Goal: Download file/media

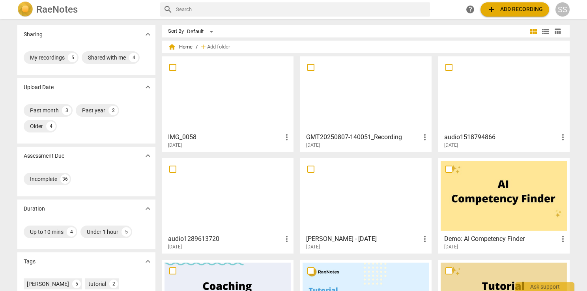
click at [133, 6] on div "RaeNotes" at bounding box center [85, 10] width 137 height 16
click at [563, 9] on div "SS" at bounding box center [563, 9] width 14 height 14
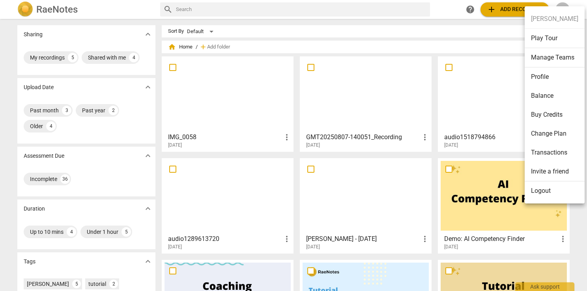
click at [553, 90] on li "Balance" at bounding box center [555, 95] width 60 height 19
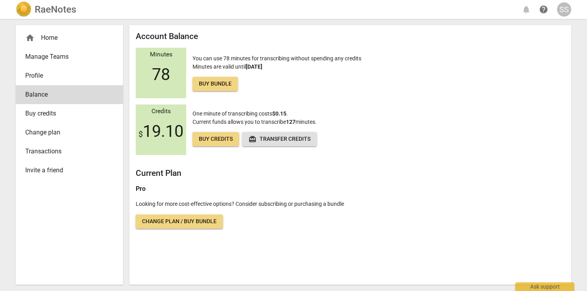
click at [68, 33] on div "home Home" at bounding box center [66, 37] width 82 height 9
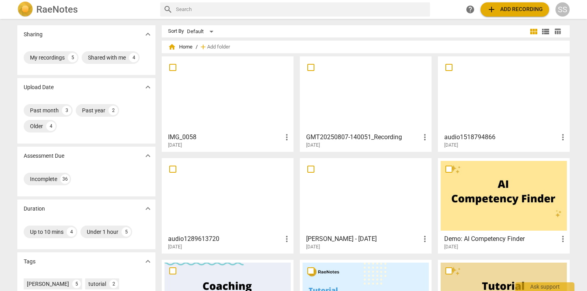
click at [488, 5] on span "add" at bounding box center [491, 9] width 9 height 9
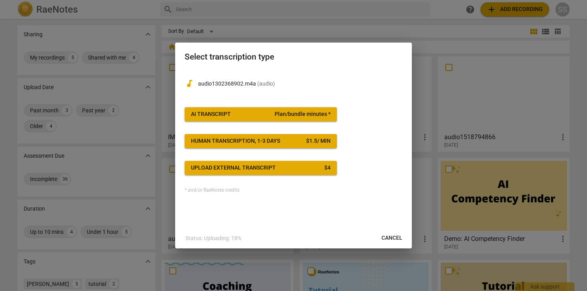
click at [262, 118] on span "AI Transcript Plan/bundle minutes *" at bounding box center [261, 114] width 140 height 8
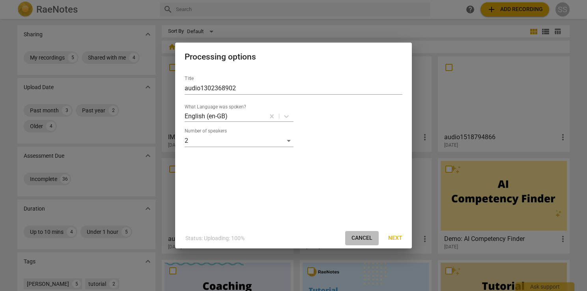
click at [355, 239] on span "Cancel" at bounding box center [362, 238] width 21 height 8
click at [393, 242] on button "Next" at bounding box center [395, 238] width 27 height 14
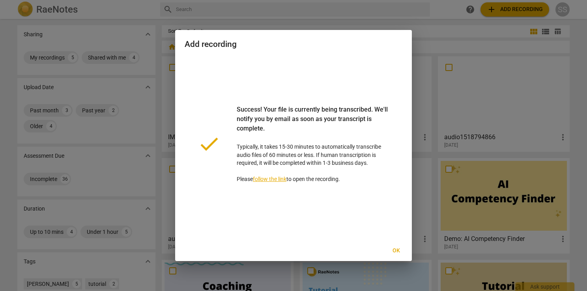
click at [399, 248] on span "Ok" at bounding box center [396, 251] width 13 height 8
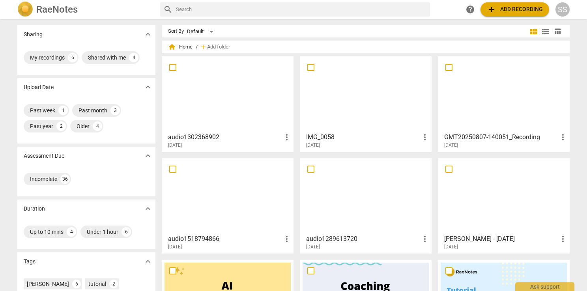
click at [188, 90] on div at bounding box center [228, 94] width 126 height 70
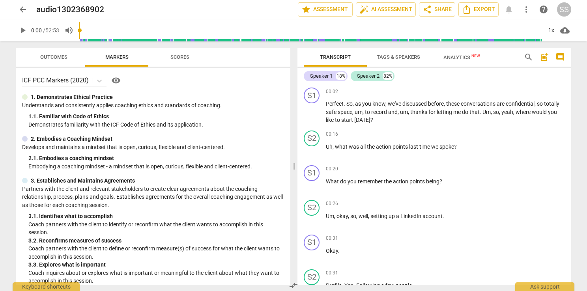
click at [52, 59] on span "Outcomes" at bounding box center [53, 57] width 27 height 6
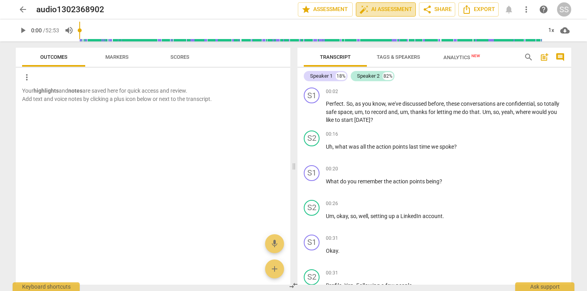
click at [390, 11] on span "auto_fix_high AI Assessment" at bounding box center [385, 9] width 53 height 9
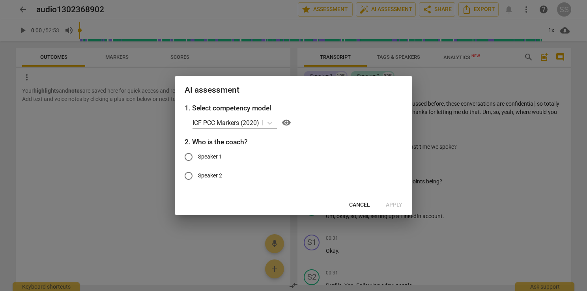
click at [210, 160] on span "Speaker 1" at bounding box center [210, 157] width 24 height 8
click at [198, 160] on input "Speaker 1" at bounding box center [188, 157] width 19 height 19
radio input "true"
click at [391, 205] on span "Apply" at bounding box center [394, 205] width 17 height 8
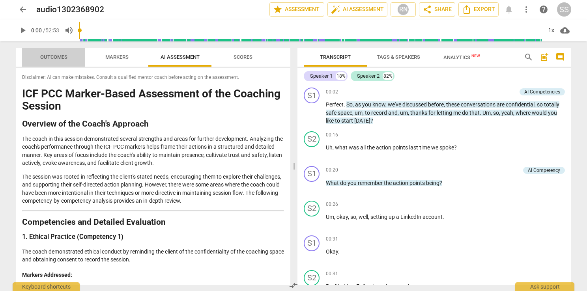
click at [62, 55] on span "Outcomes" at bounding box center [53, 57] width 27 height 6
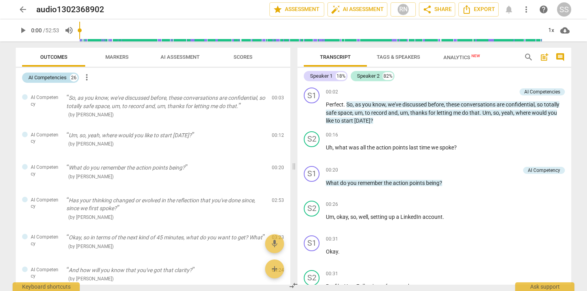
click at [63, 78] on div "AI Competencies" at bounding box center [47, 78] width 38 height 8
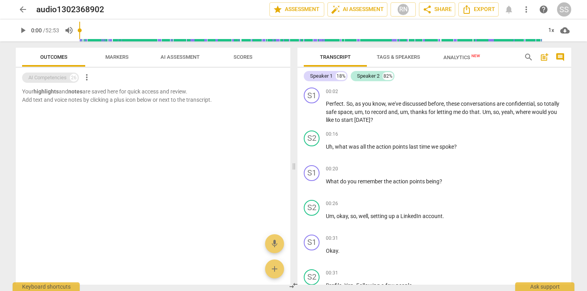
click at [63, 78] on div "AI Competencies" at bounding box center [47, 78] width 38 height 8
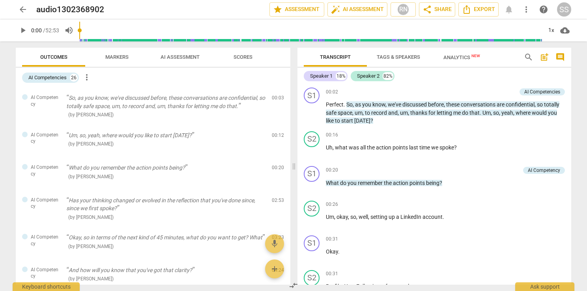
click at [88, 77] on span "more_vert" at bounding box center [86, 77] width 9 height 9
click at [53, 78] on div at bounding box center [293, 145] width 587 height 291
click at [248, 59] on span "Scores" at bounding box center [243, 57] width 19 height 6
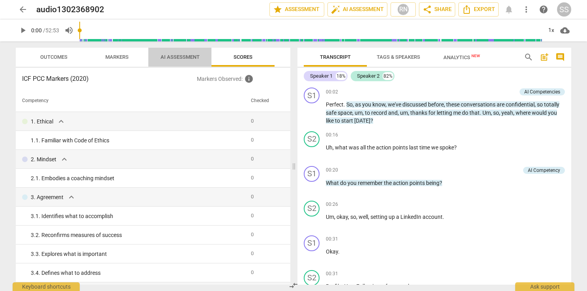
click at [161, 54] on span "AI Assessment" at bounding box center [180, 57] width 39 height 6
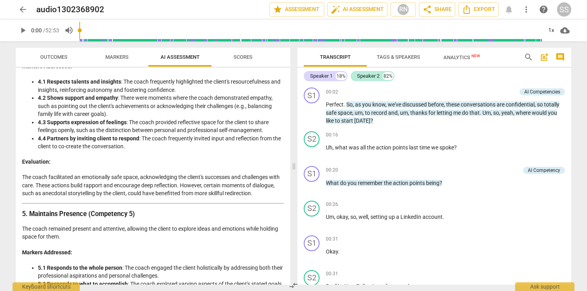
scroll to position [631, 0]
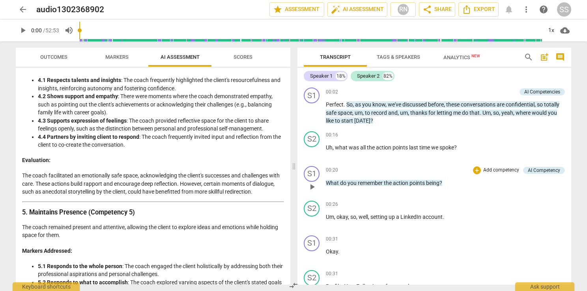
click at [415, 182] on span "points" at bounding box center [418, 183] width 17 height 6
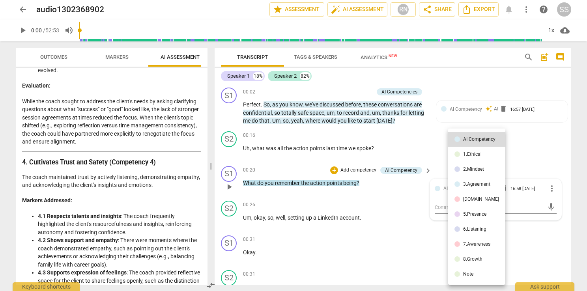
scroll to position [780, 0]
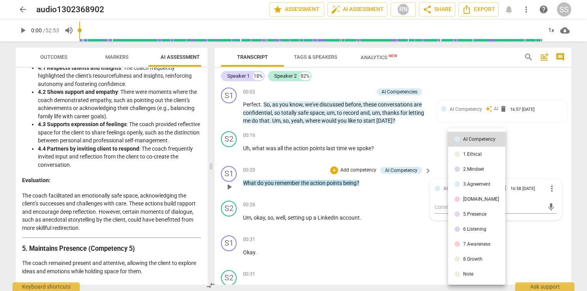
click at [309, 181] on div at bounding box center [293, 145] width 587 height 291
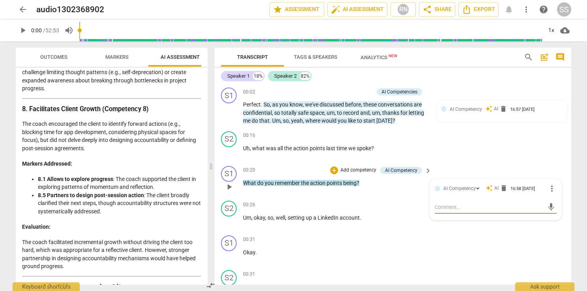
scroll to position [1549, 0]
click at [103, 61] on span "Markers" at bounding box center [117, 57] width 42 height 11
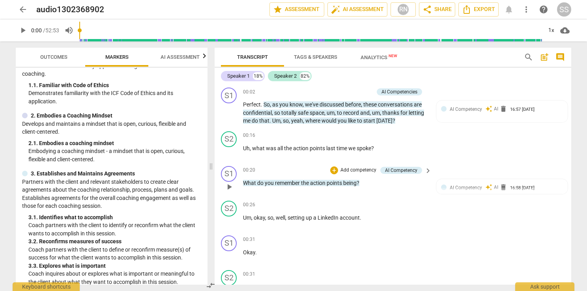
scroll to position [0, 0]
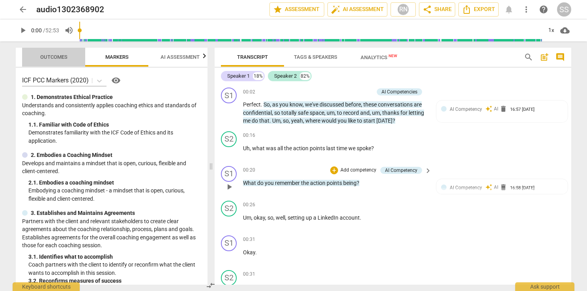
click at [52, 56] on span "Outcomes" at bounding box center [53, 57] width 27 height 6
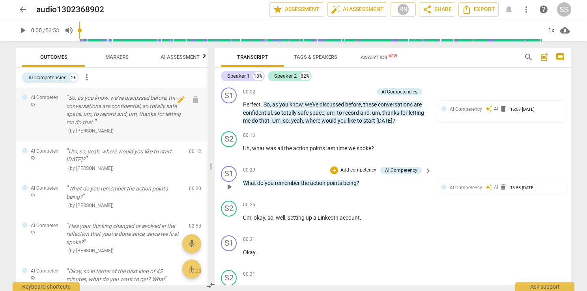
click at [104, 102] on p "So, as you know, we've discussed before, these conversations are confidential, …" at bounding box center [124, 110] width 116 height 32
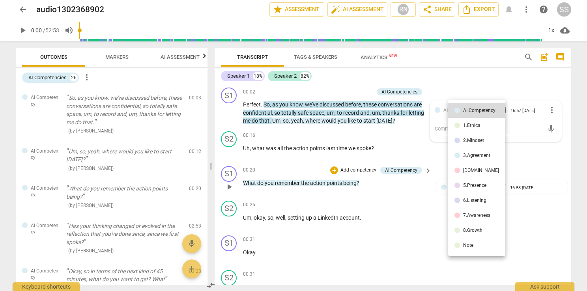
click at [379, 253] on div at bounding box center [293, 145] width 587 height 291
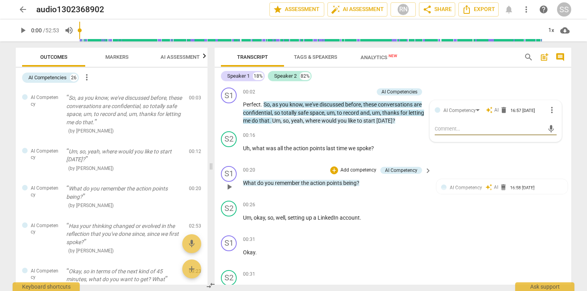
click at [379, 58] on span "Analytics New" at bounding box center [379, 57] width 37 height 6
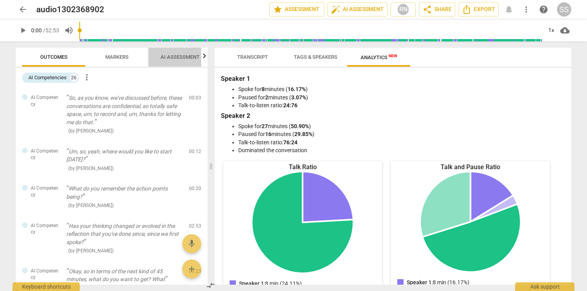
click at [178, 53] on span "AI Assessment" at bounding box center [180, 57] width 58 height 11
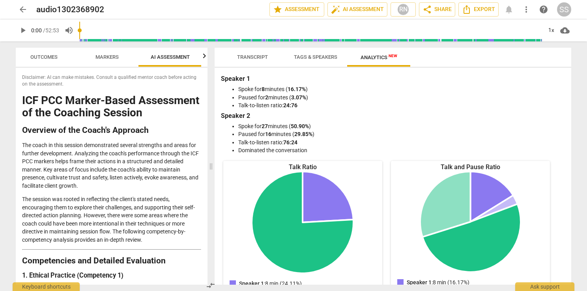
scroll to position [0, 10]
click at [205, 56] on icon "button" at bounding box center [204, 55] width 9 height 9
click at [177, 57] on span "Scores" at bounding box center [170, 57] width 19 height 6
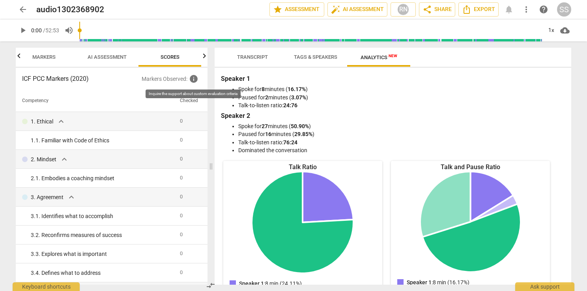
click at [193, 80] on span "info" at bounding box center [193, 78] width 9 height 9
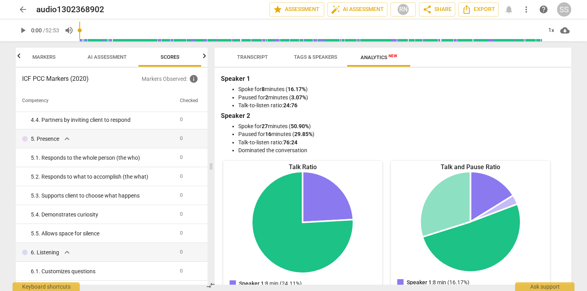
scroll to position [0, 0]
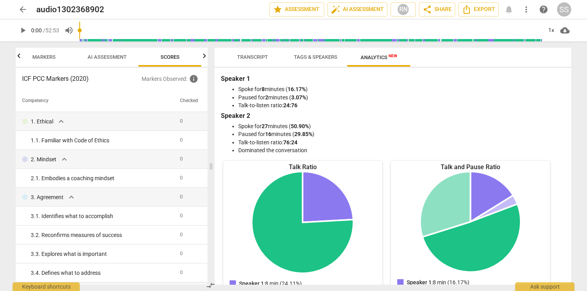
click at [34, 58] on span "Markers" at bounding box center [43, 57] width 23 height 6
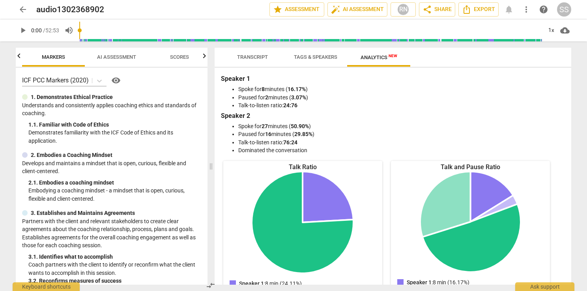
scroll to position [0, 63]
click at [18, 57] on icon "button" at bounding box center [18, 56] width 3 height 5
click at [38, 61] on span "Outcomes" at bounding box center [54, 57] width 46 height 11
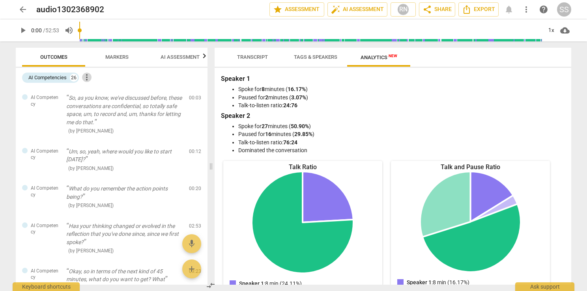
click at [88, 80] on span "more_vert" at bounding box center [86, 77] width 9 height 9
click at [71, 77] on div at bounding box center [293, 145] width 587 height 291
click at [67, 77] on div "AI Competencies" at bounding box center [47, 78] width 38 height 8
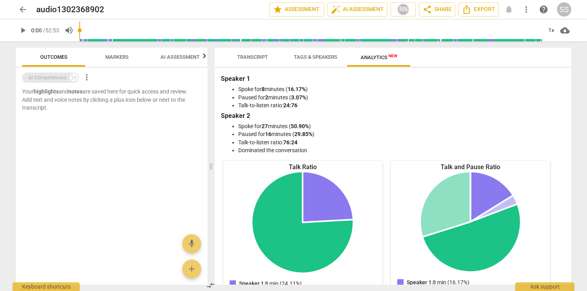
click at [67, 77] on div "AI Competencies" at bounding box center [47, 78] width 38 height 8
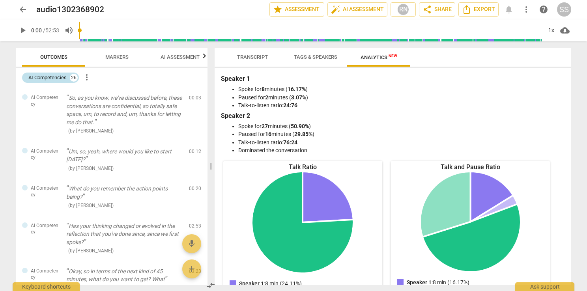
click at [67, 77] on div "AI Competencies" at bounding box center [47, 78] width 38 height 8
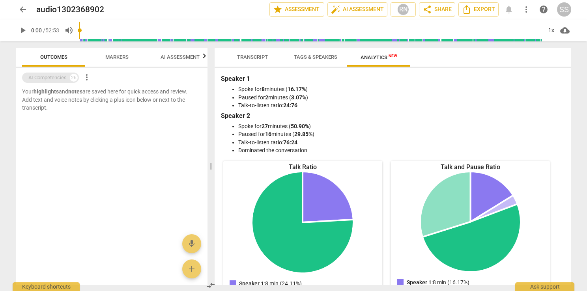
click at [52, 77] on div "AI Competencies" at bounding box center [47, 78] width 38 height 8
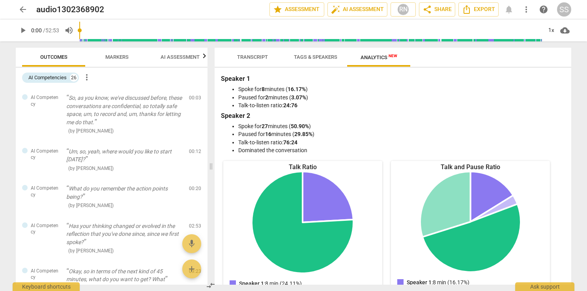
click at [109, 53] on span "Markers" at bounding box center [117, 57] width 42 height 11
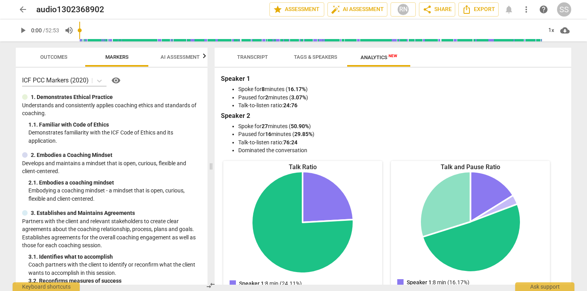
click at [165, 58] on span "AI Assessment" at bounding box center [180, 57] width 39 height 6
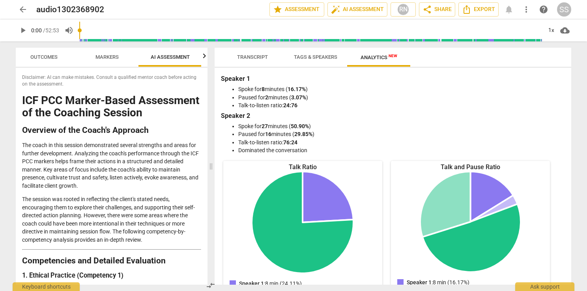
scroll to position [0, 10]
click at [49, 58] on span "Outcomes" at bounding box center [43, 57] width 27 height 6
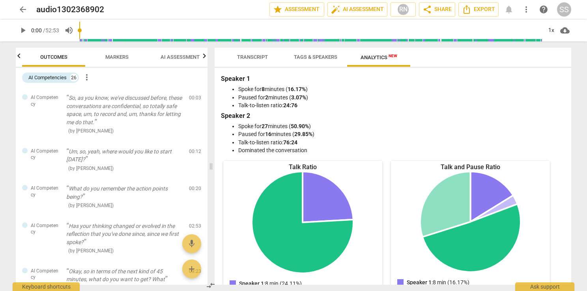
scroll to position [0, 0]
click at [322, 60] on span "Tags & Speakers" at bounding box center [315, 57] width 62 height 11
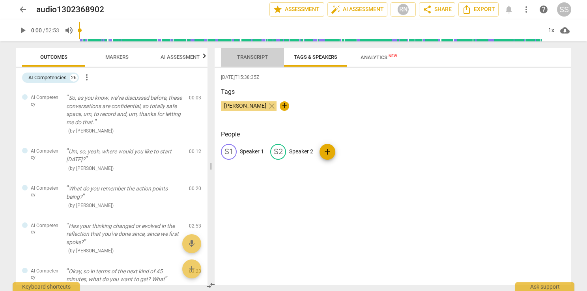
click at [239, 59] on span "Transcript" at bounding box center [252, 57] width 31 height 6
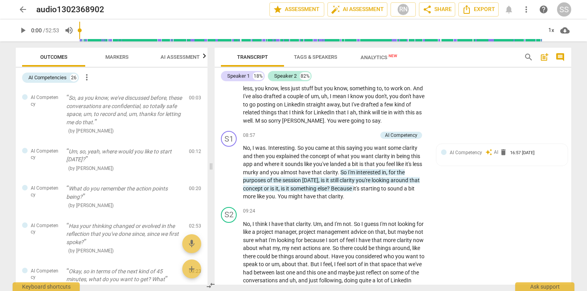
scroll to position [1381, 0]
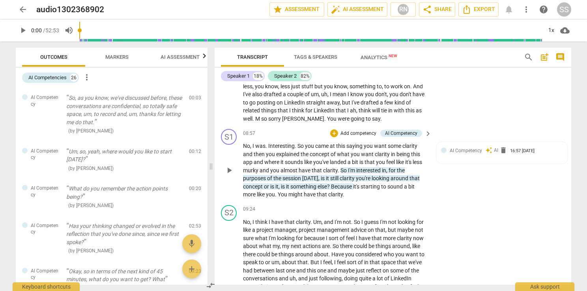
click at [379, 172] on span "interested" at bounding box center [369, 170] width 26 height 6
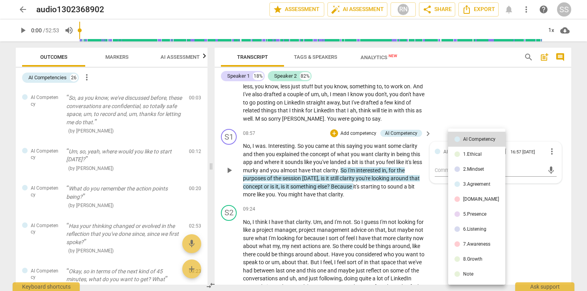
click at [41, 56] on div at bounding box center [293, 145] width 587 height 291
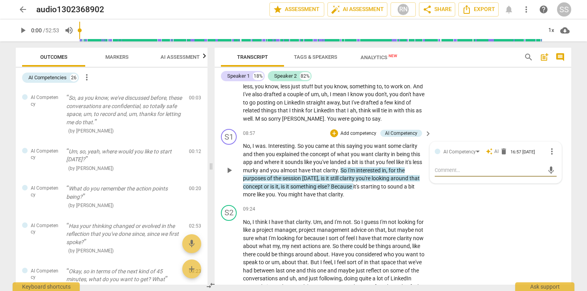
click at [104, 60] on span "Markers" at bounding box center [117, 57] width 42 height 11
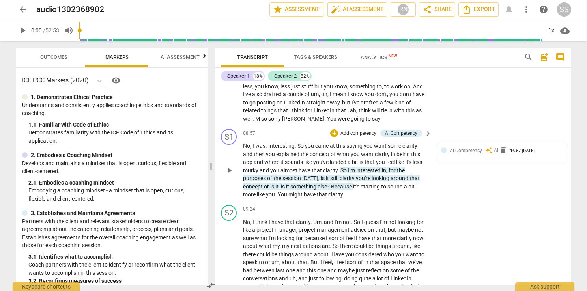
click at [49, 57] on span "Outcomes" at bounding box center [53, 57] width 27 height 6
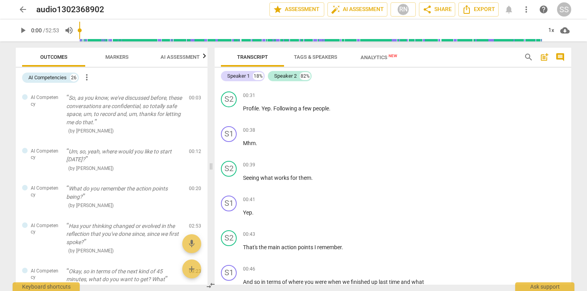
scroll to position [0, 0]
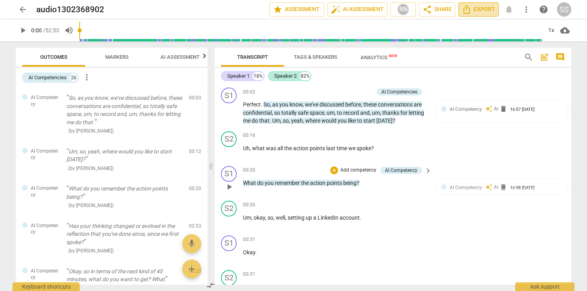
click at [480, 9] on span "Export" at bounding box center [478, 9] width 33 height 9
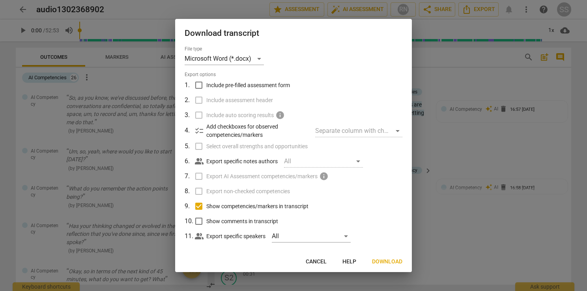
scroll to position [8, 0]
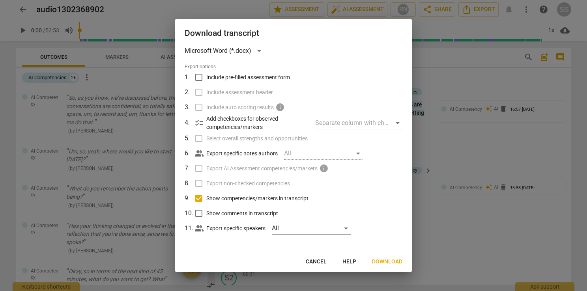
click at [232, 211] on span "Show comments in transcript" at bounding box center [242, 214] width 72 height 8
click at [206, 211] on input "Show comments in transcript" at bounding box center [198, 213] width 15 height 15
checkbox input "true"
click at [240, 75] on span "Include pre-filled assessment form" at bounding box center [248, 77] width 84 height 8
click at [206, 75] on input "Include pre-filled assessment form" at bounding box center [198, 77] width 15 height 15
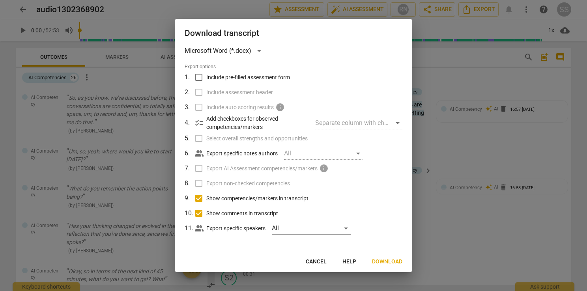
checkbox input "true"
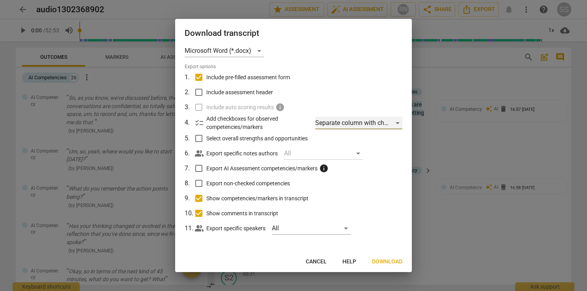
click at [371, 121] on div "Separate column with check marks" at bounding box center [358, 123] width 87 height 13
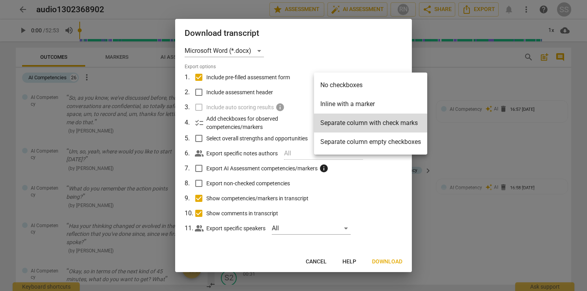
click at [371, 121] on li "Separate column with check marks" at bounding box center [370, 123] width 113 height 19
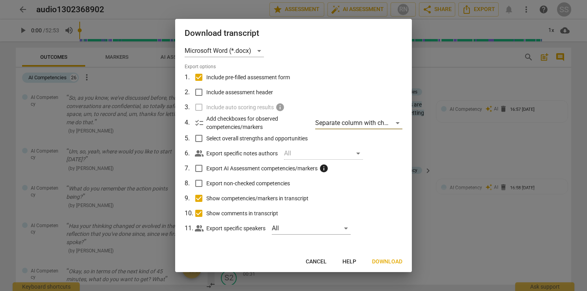
click at [391, 258] on button "Download" at bounding box center [387, 262] width 43 height 14
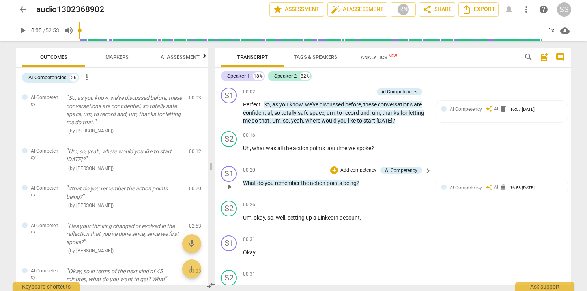
click at [248, 14] on div "arrow_back audio1302368902 edit star Assessment auto_fix_high AI Assessment RN …" at bounding box center [294, 9] width 556 height 14
click at [489, 11] on span "Export" at bounding box center [478, 9] width 33 height 9
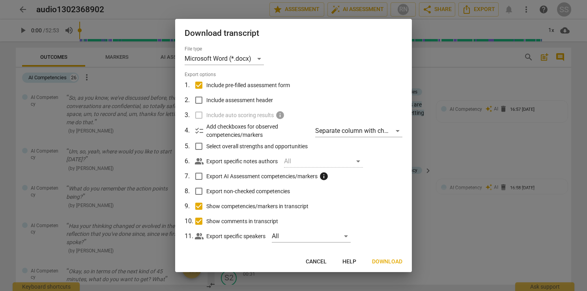
click at [232, 101] on span "Include assessment header" at bounding box center [239, 100] width 67 height 8
click at [206, 101] on input "Include assessment header" at bounding box center [198, 100] width 15 height 15
checkbox input "true"
click at [230, 148] on span "Select overall strengths and opportunities" at bounding box center [256, 146] width 101 height 8
click at [206, 148] on input "Select overall strengths and opportunities" at bounding box center [198, 146] width 15 height 15
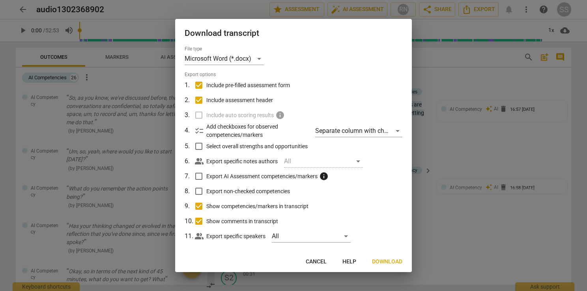
checkbox input "true"
click at [223, 176] on span "Export AI Assessment competencies/markers" at bounding box center [261, 176] width 111 height 8
click at [206, 176] on input "Export AI Assessment competencies/markers info" at bounding box center [198, 176] width 15 height 15
checkbox input "true"
click at [264, 193] on span "Export non-checked competencies" at bounding box center [248, 191] width 84 height 8
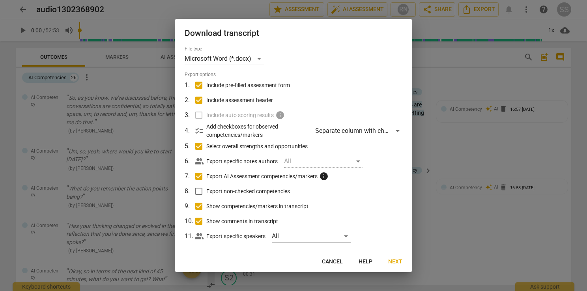
click at [206, 193] on input "Export non-checked competencies" at bounding box center [198, 191] width 15 height 15
checkbox input "true"
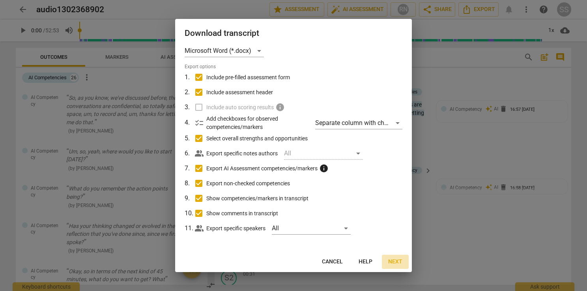
click at [397, 261] on span "Next" at bounding box center [395, 262] width 14 height 8
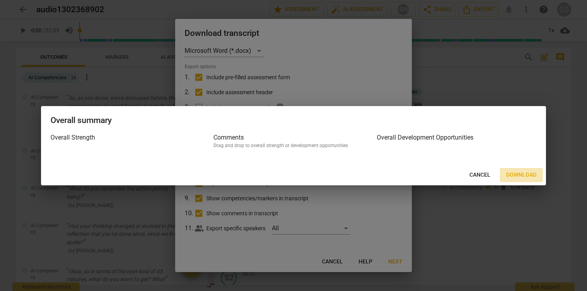
click at [522, 178] on span "Download" at bounding box center [521, 175] width 30 height 8
